Goal: Find specific page/section: Find specific page/section

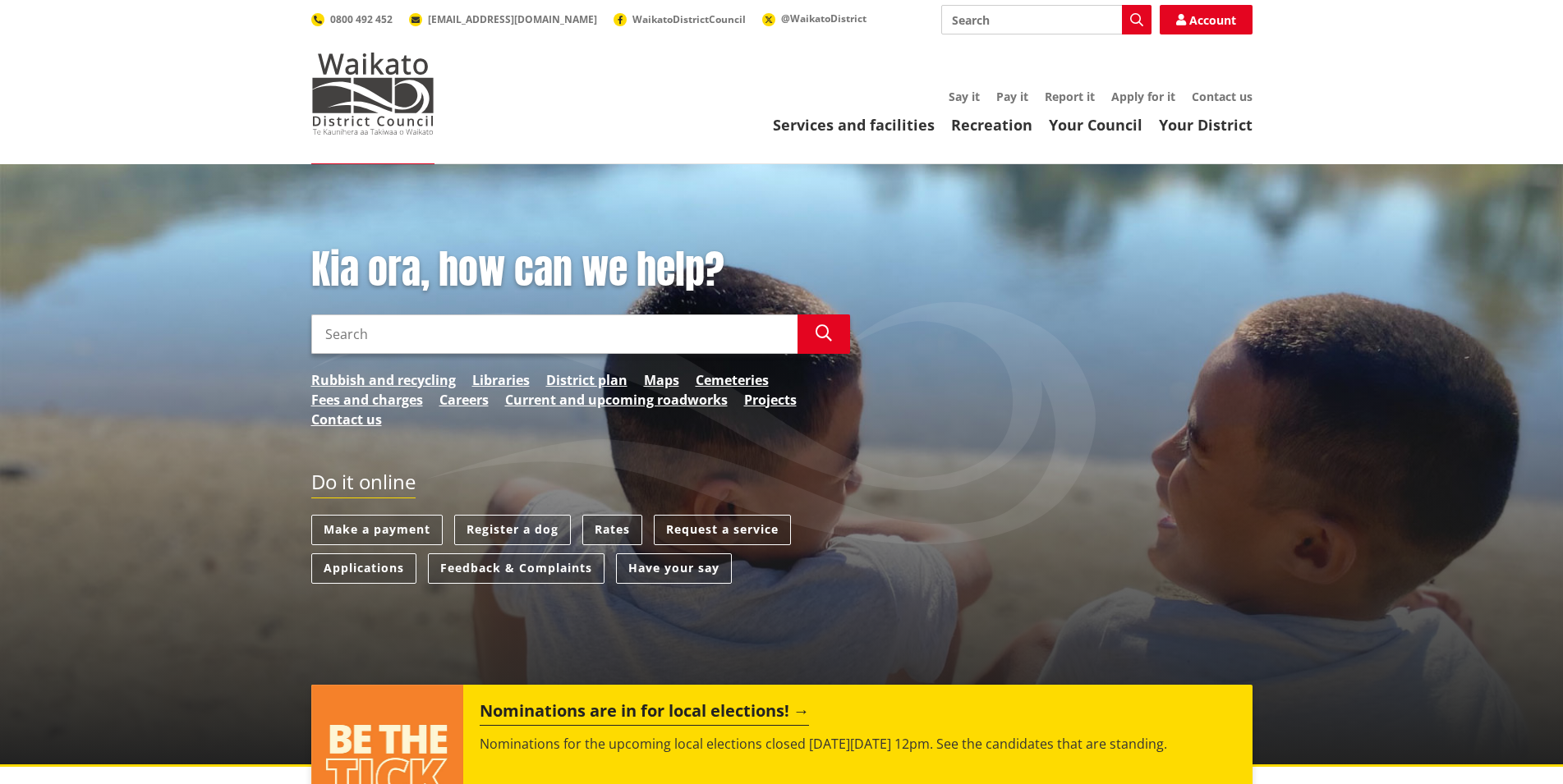
click at [590, 524] on link "Rates" at bounding box center [612, 530] width 60 height 30
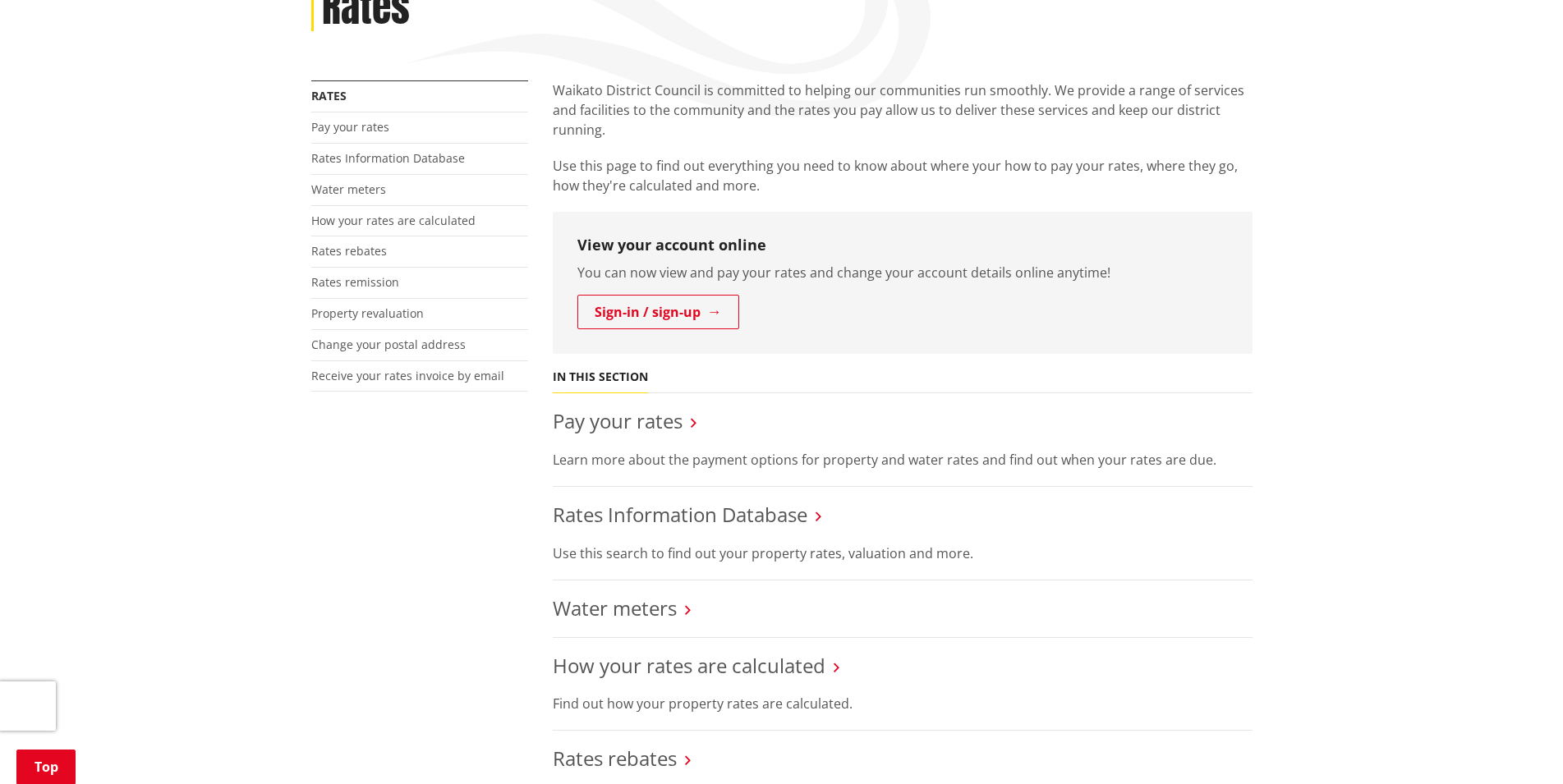
scroll to position [419, 0]
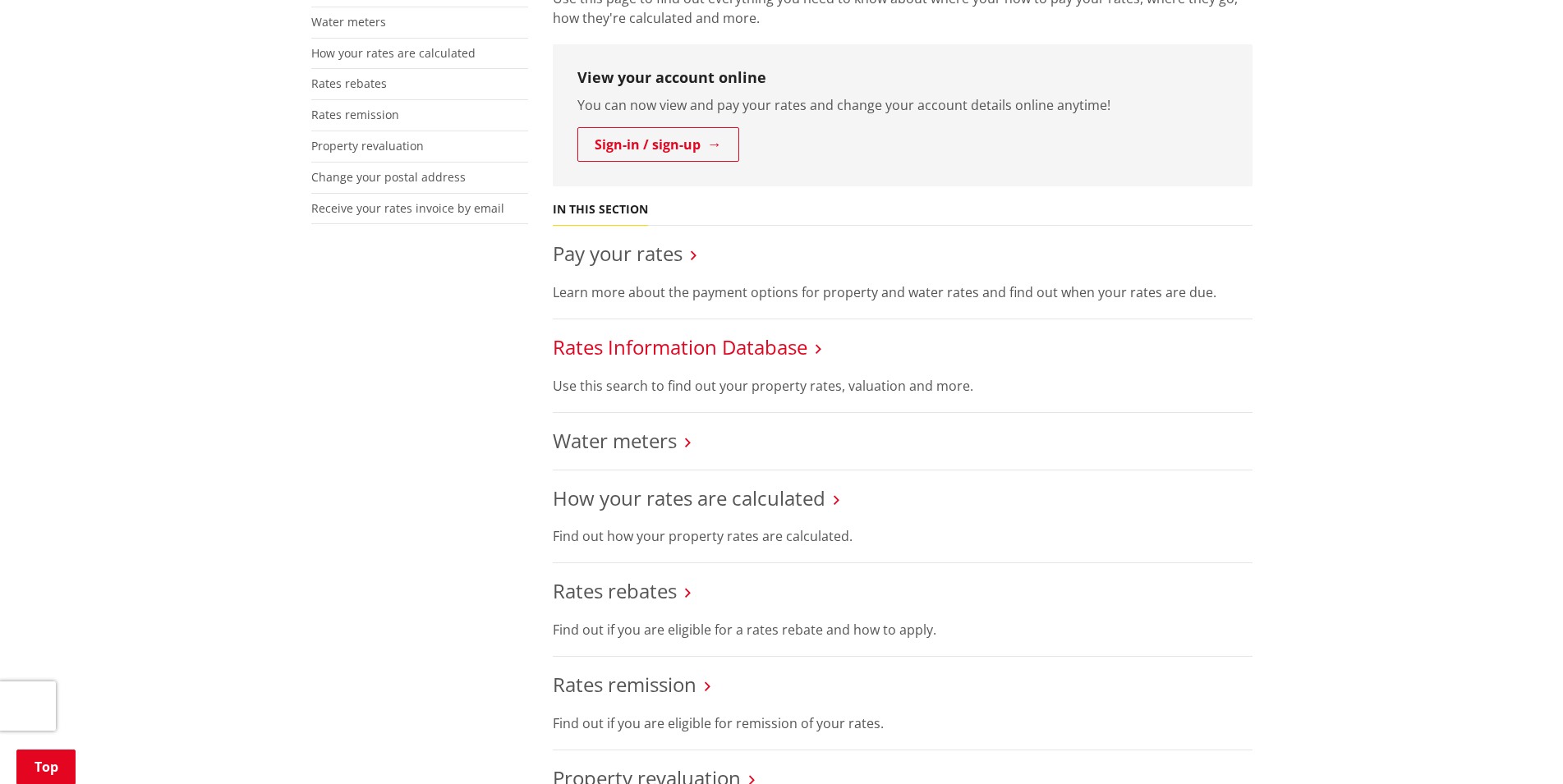
click at [693, 343] on link "Rates Information Database" at bounding box center [680, 347] width 254 height 28
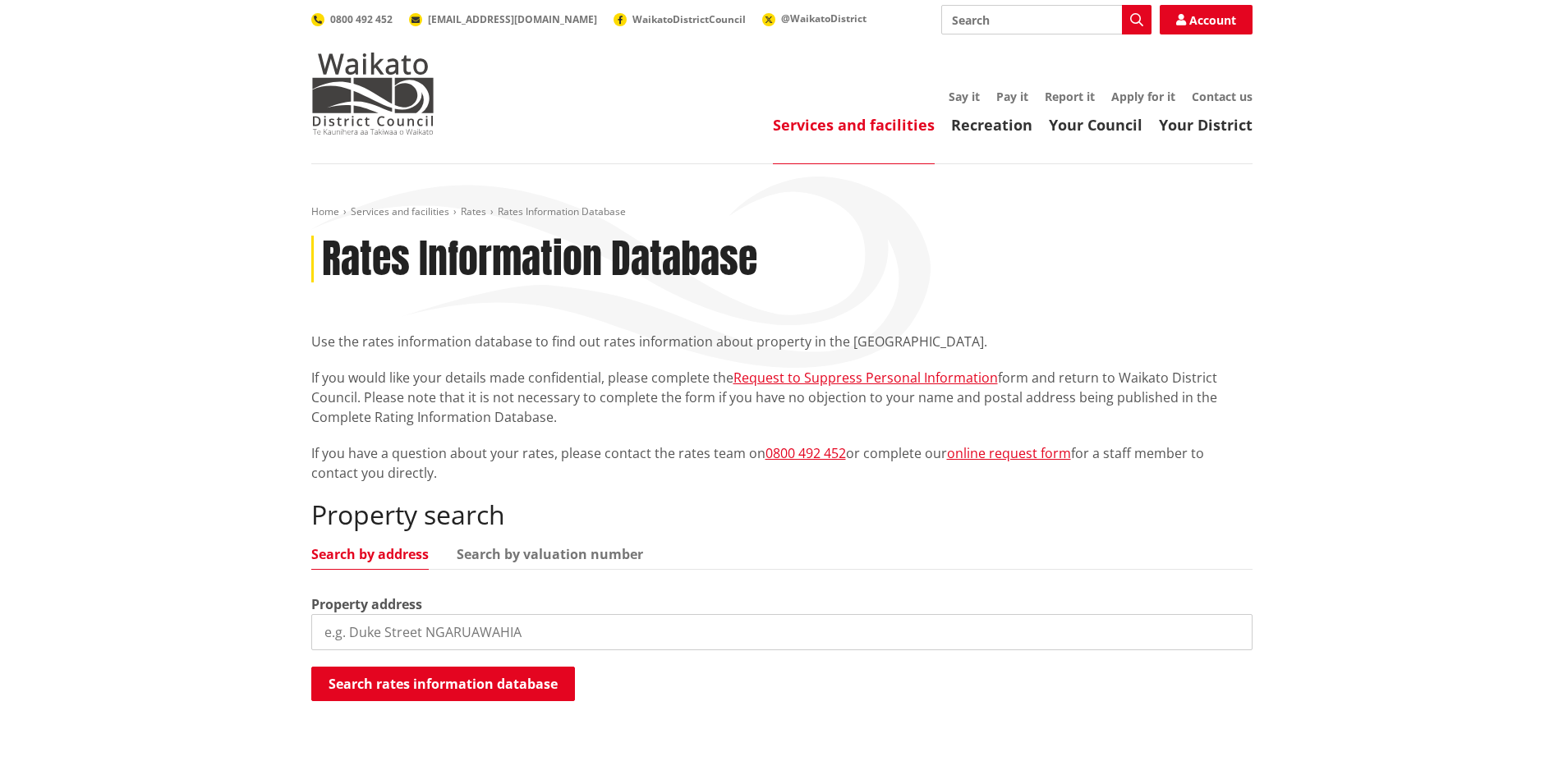
click at [380, 626] on input "search" at bounding box center [782, 633] width 941 height 36
type input "[STREET_ADDRESS]"
click at [403, 689] on button "Search rates information database" at bounding box center [443, 684] width 264 height 34
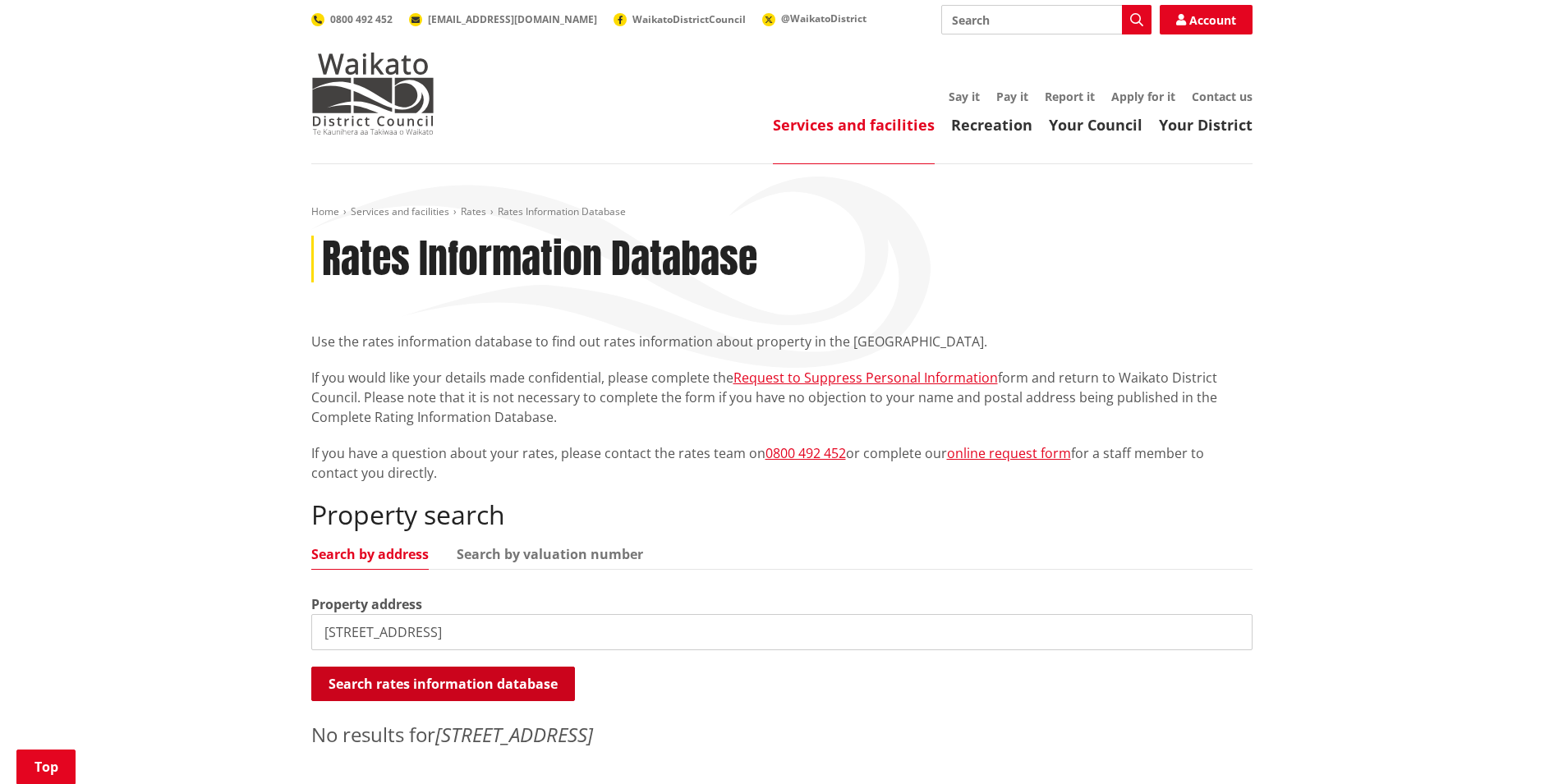
scroll to position [168, 0]
